Goal: Task Accomplishment & Management: Use online tool/utility

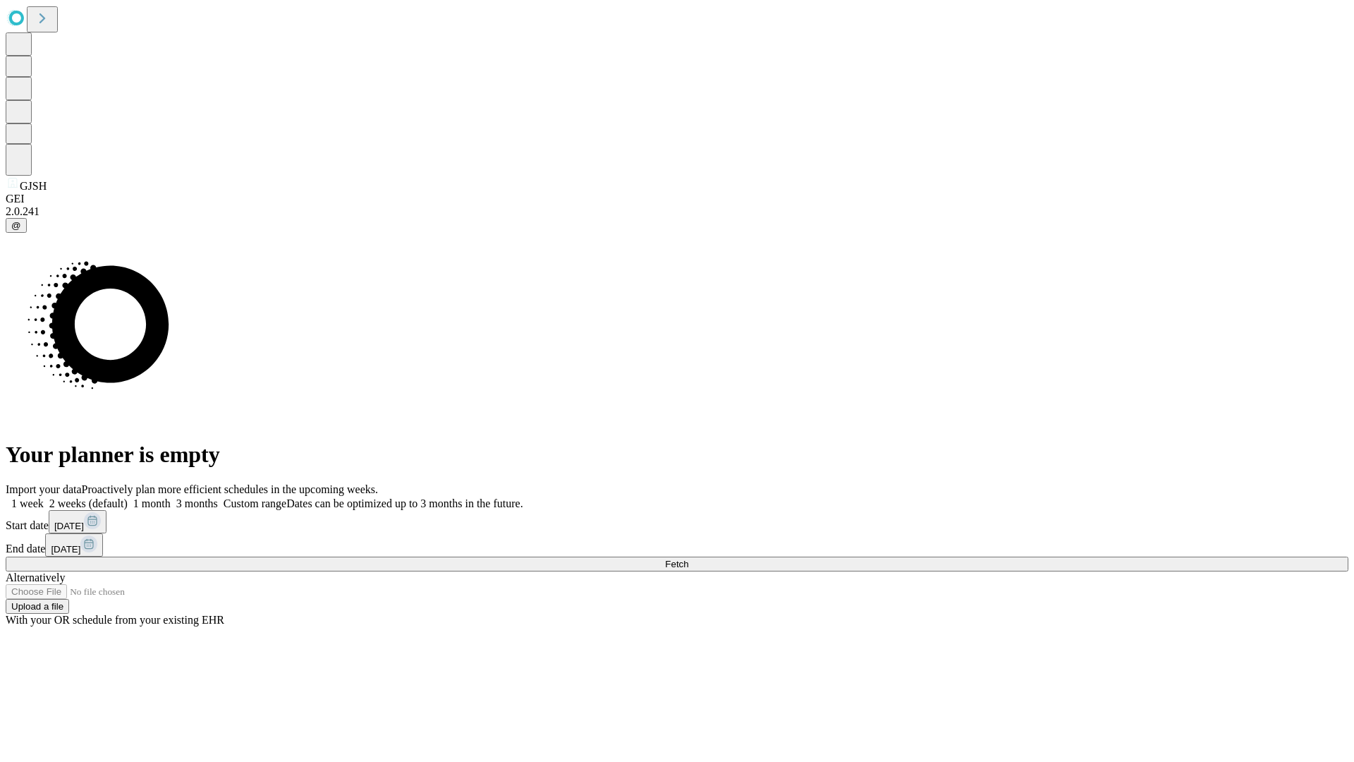
click at [688, 558] on span "Fetch" at bounding box center [676, 563] width 23 height 11
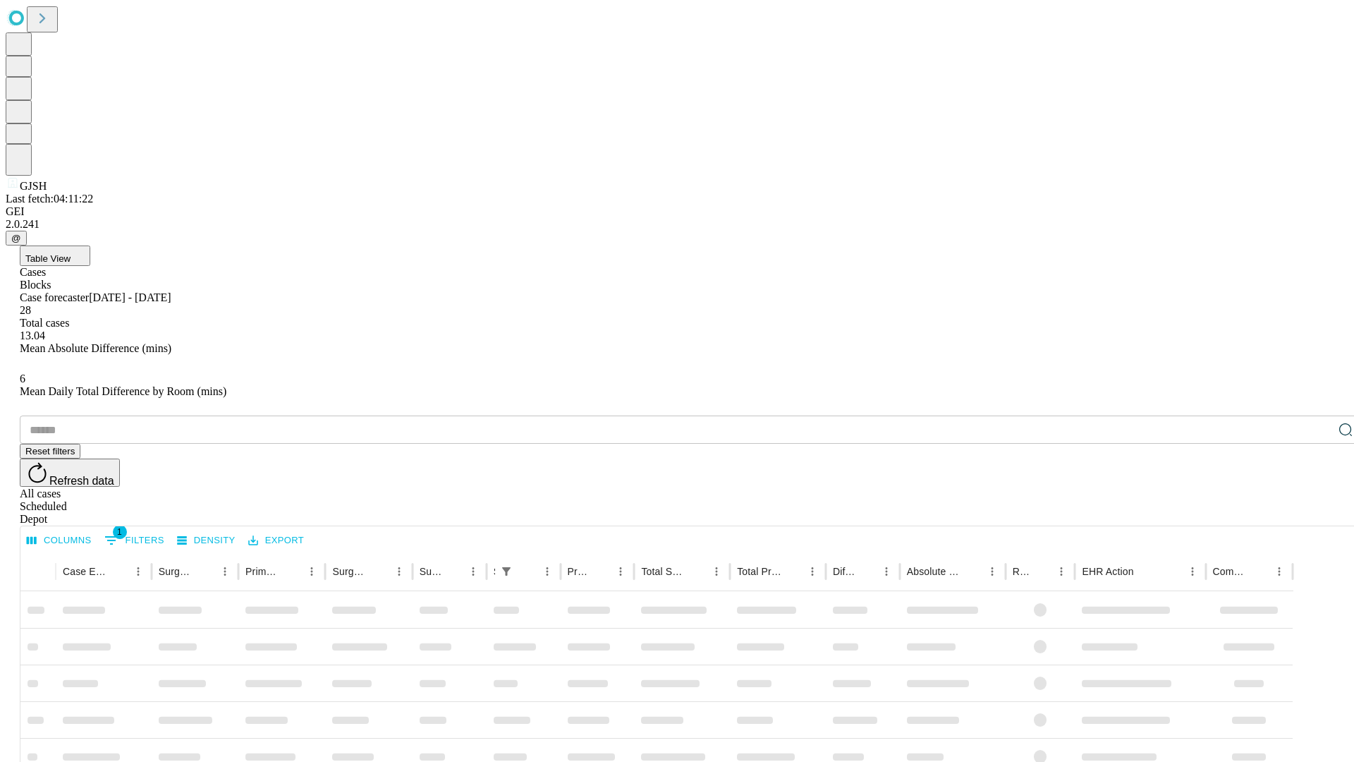
click at [1317, 513] on div "Depot" at bounding box center [691, 519] width 1343 height 13
